Goal: Information Seeking & Learning: Learn about a topic

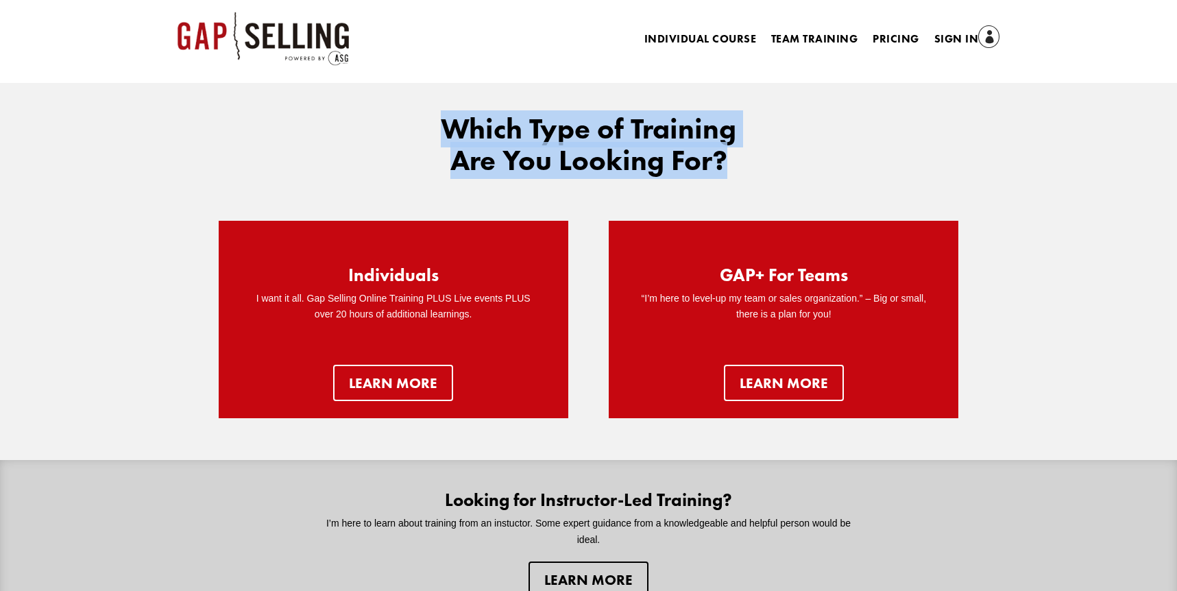
drag, startPoint x: 415, startPoint y: 112, endPoint x: 742, endPoint y: 175, distance: 332.4
click at [741, 174] on div "Which Type of Training Are You Looking For?" at bounding box center [589, 148] width 740 height 107
click at [742, 175] on h2 "Which Type of Training Are You Looking For?" at bounding box center [589, 148] width 343 height 70
drag, startPoint x: 742, startPoint y: 175, endPoint x: 429, endPoint y: 123, distance: 317.6
click at [429, 123] on h2 "Which Type of Training Are You Looking For?" at bounding box center [589, 148] width 343 height 70
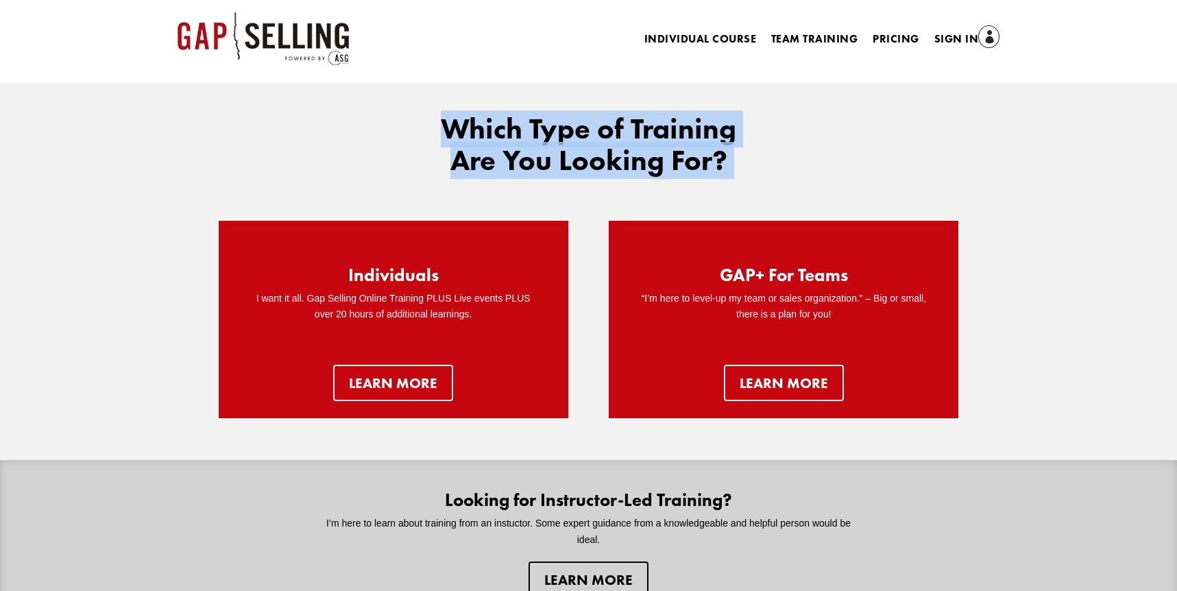
click at [429, 123] on h2 "Which Type of Training Are You Looking For?" at bounding box center [589, 148] width 343 height 70
drag, startPoint x: 447, startPoint y: 122, endPoint x: 797, endPoint y: 181, distance: 354.6
click at [794, 180] on div "Which Type of Training Are You Looking For?" at bounding box center [589, 148] width 740 height 70
click at [797, 181] on div "Which Type of Training Are You Looking For?" at bounding box center [589, 148] width 740 height 70
drag, startPoint x: 435, startPoint y: 108, endPoint x: 745, endPoint y: 194, distance: 321.7
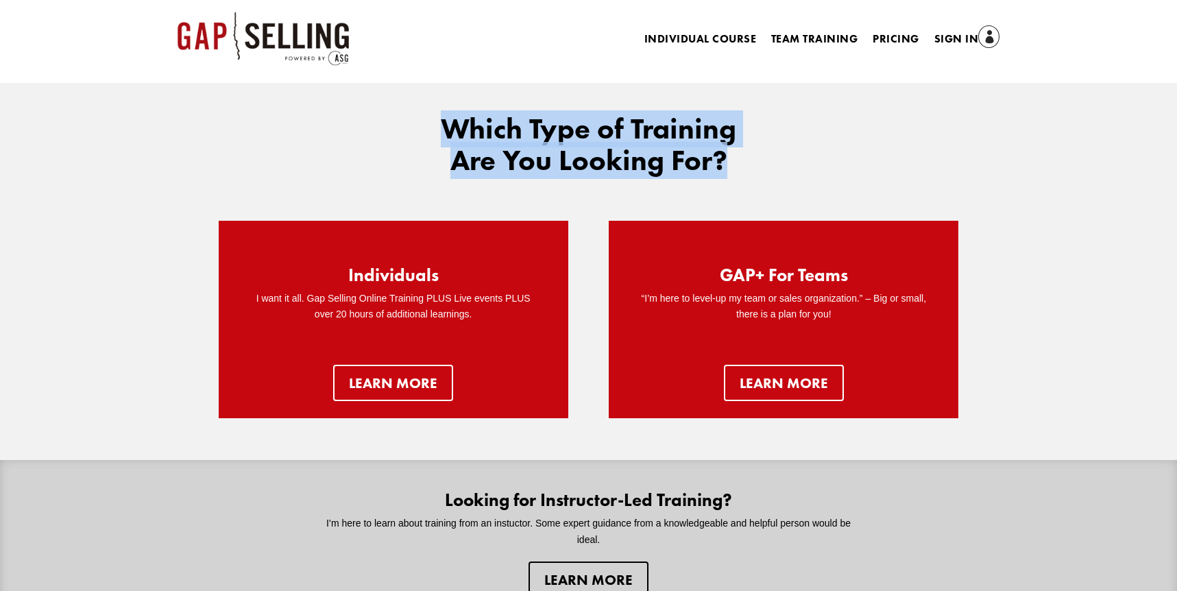
click at [744, 194] on div "Which Type of Training Are You Looking For?" at bounding box center [589, 148] width 740 height 107
click at [746, 194] on div "Which Type of Training Are You Looking For?" at bounding box center [589, 148] width 740 height 107
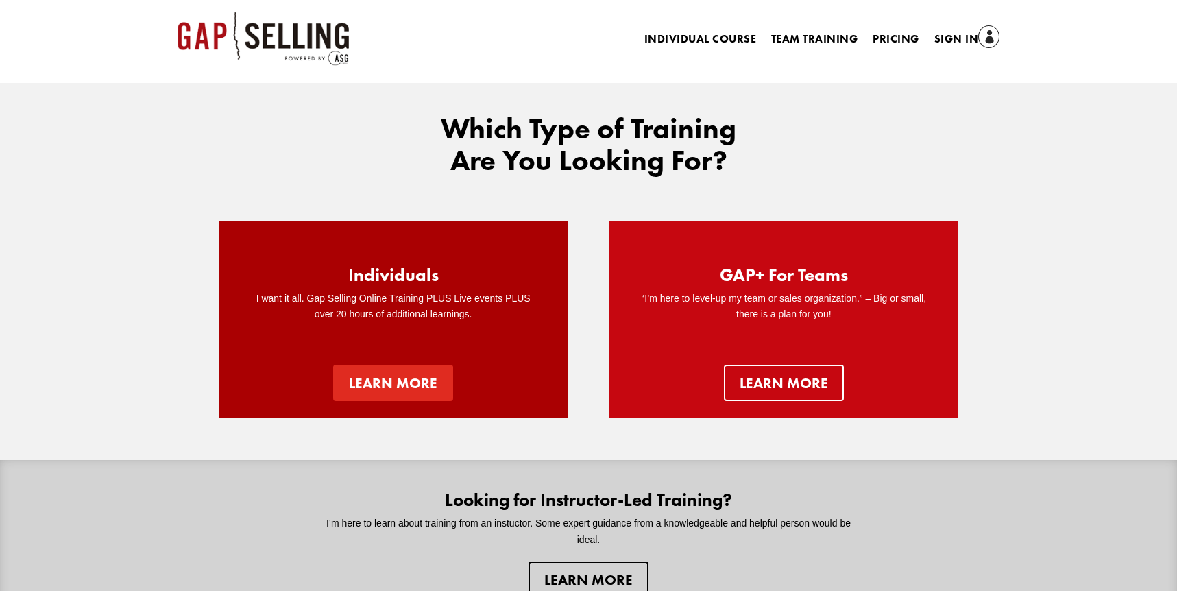
click at [429, 382] on link "Learn more" at bounding box center [393, 383] width 120 height 36
